Goal: Task Accomplishment & Management: Manage account settings

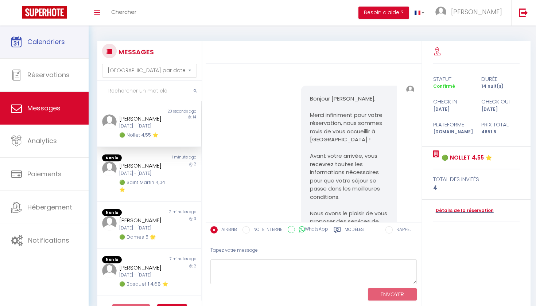
select select "message"
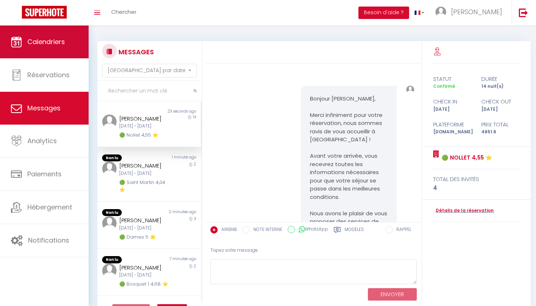
scroll to position [5549, 0]
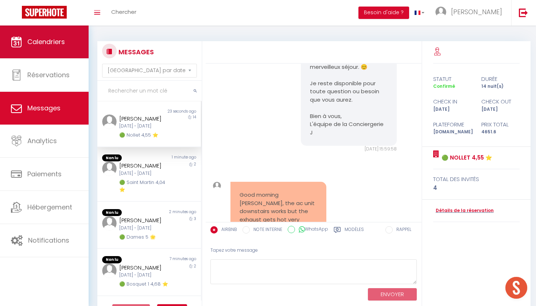
click at [34, 55] on link "Calendriers" at bounding box center [44, 42] width 89 height 33
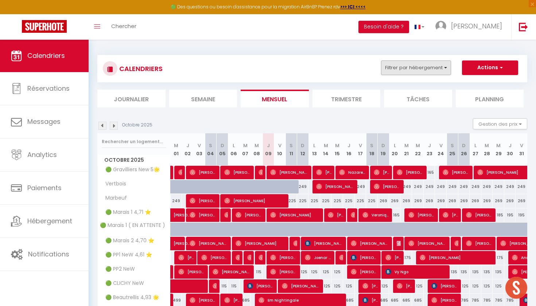
click at [404, 68] on button "Filtrer par hébergement" at bounding box center [416, 68] width 70 height 15
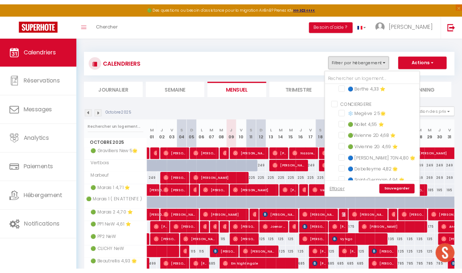
scroll to position [241, 0]
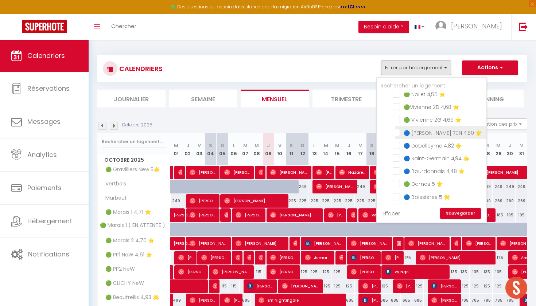
click at [398, 131] on input "🔵 Wilson 70N 4,80 🌟" at bounding box center [438, 131] width 91 height 7
checkbox input "true"
checkbox input "false"
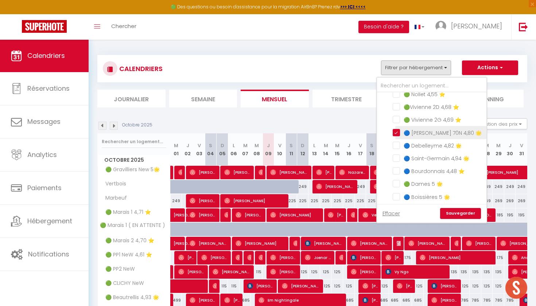
checkbox input "false"
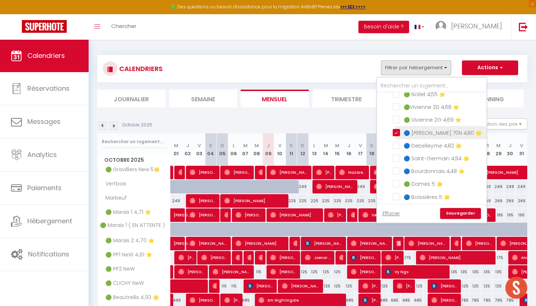
checkbox input "false"
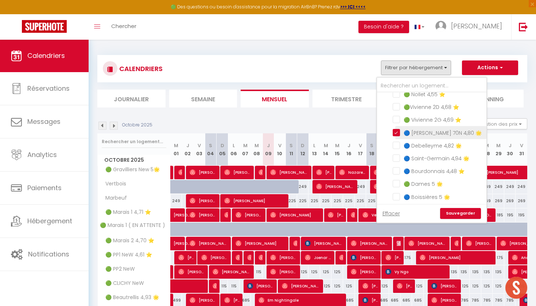
checkbox input "false"
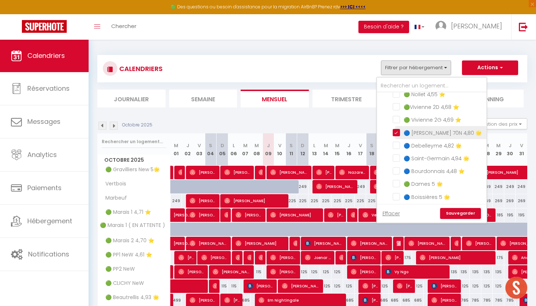
checkbox input "false"
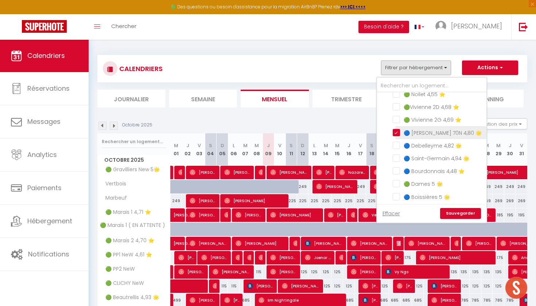
checkbox input "false"
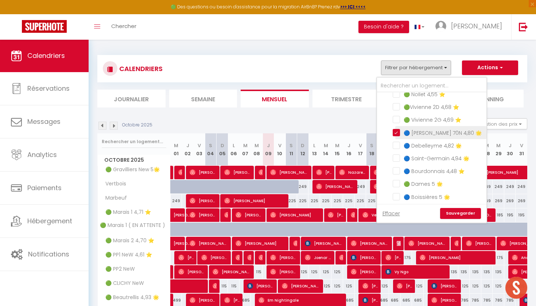
checkbox input "false"
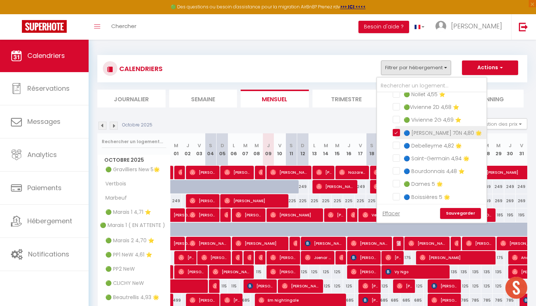
checkbox input "false"
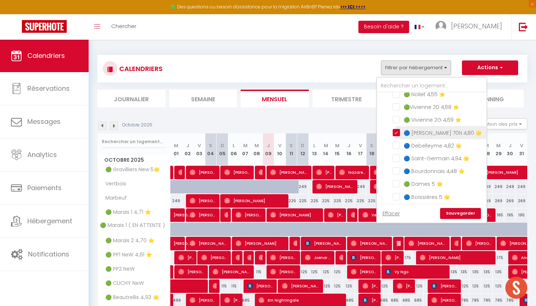
checkbox input "false"
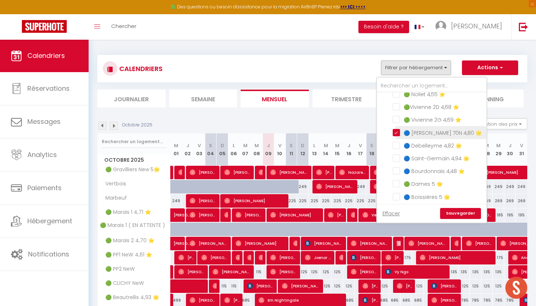
checkbox input "false"
click at [453, 216] on link "Sauvegarder" at bounding box center [460, 213] width 41 height 11
select select
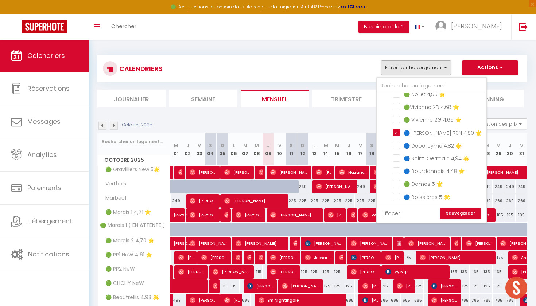
select select
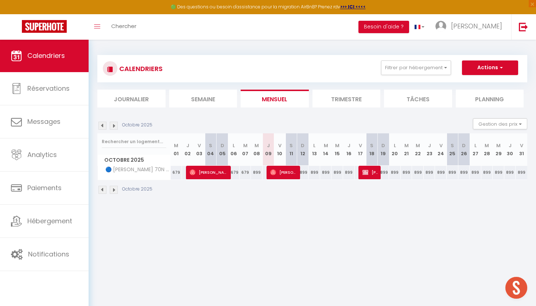
click at [369, 173] on span "[PERSON_NAME]" at bounding box center [371, 173] width 16 height 14
select select "OK"
select select "KO"
select select "0"
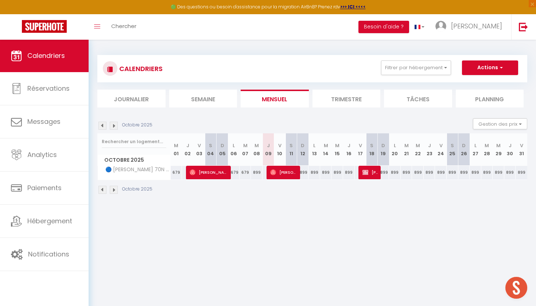
select select "1"
select select
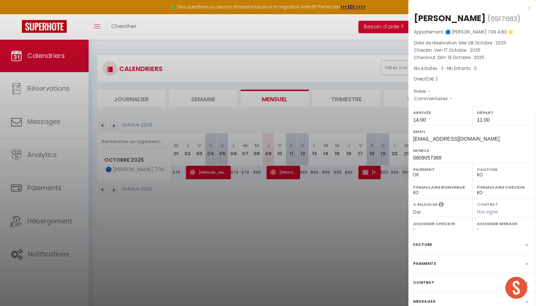
drag, startPoint x: 417, startPoint y: 15, endPoint x: 484, endPoint y: 34, distance: 69.9
click at [485, 25] on h2 "Jean-Mathieu Talbot ( 6917683 )" at bounding box center [472, 18] width 117 height 12
click at [530, 9] on div "x" at bounding box center [469, 8] width 122 height 9
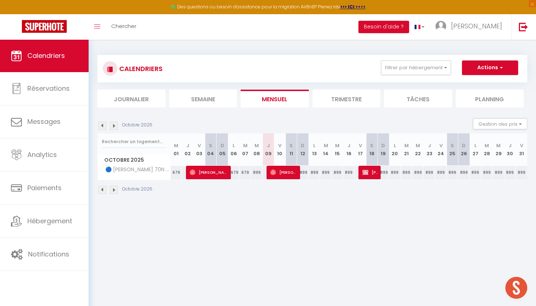
click at [372, 176] on span "[PERSON_NAME]" at bounding box center [371, 173] width 16 height 14
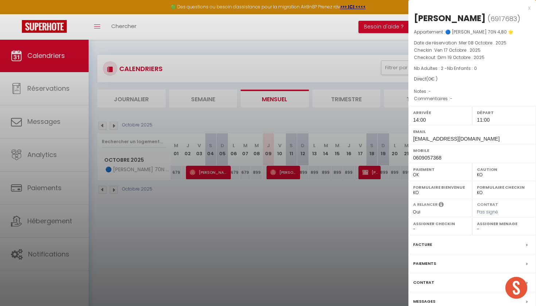
click at [529, 8] on div "x" at bounding box center [469, 8] width 122 height 9
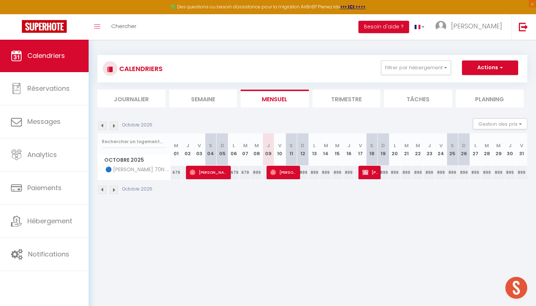
click at [373, 174] on span "[PERSON_NAME]" at bounding box center [371, 173] width 16 height 14
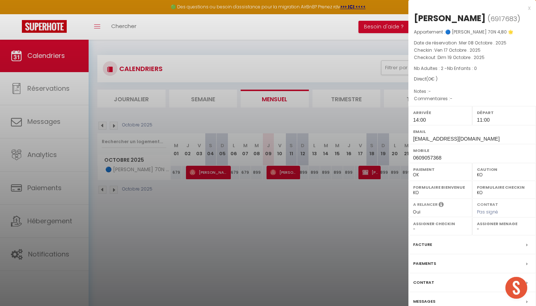
click at [265, 279] on div at bounding box center [268, 153] width 536 height 306
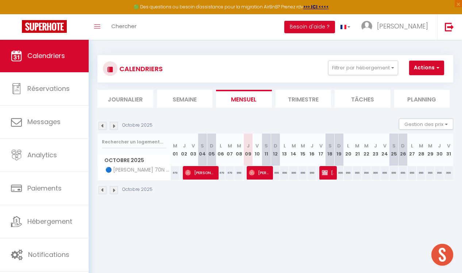
click at [327, 172] on img at bounding box center [325, 173] width 6 height 6
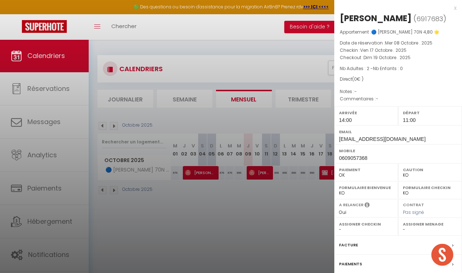
drag, startPoint x: 379, startPoint y: 42, endPoint x: 391, endPoint y: 43, distance: 11.7
click at [391, 35] on span "🔵 Wilson 70N 4,80 🌟" at bounding box center [405, 32] width 68 height 6
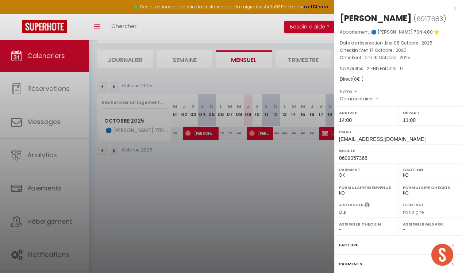
scroll to position [0, 0]
click at [454, 8] on div "x" at bounding box center [395, 8] width 122 height 9
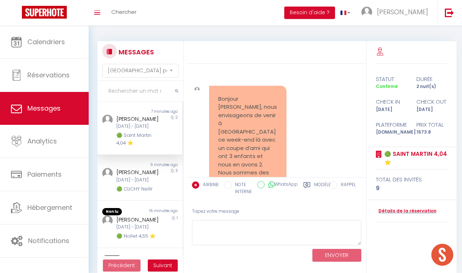
select select "message"
